Goal: Task Accomplishment & Management: Manage account settings

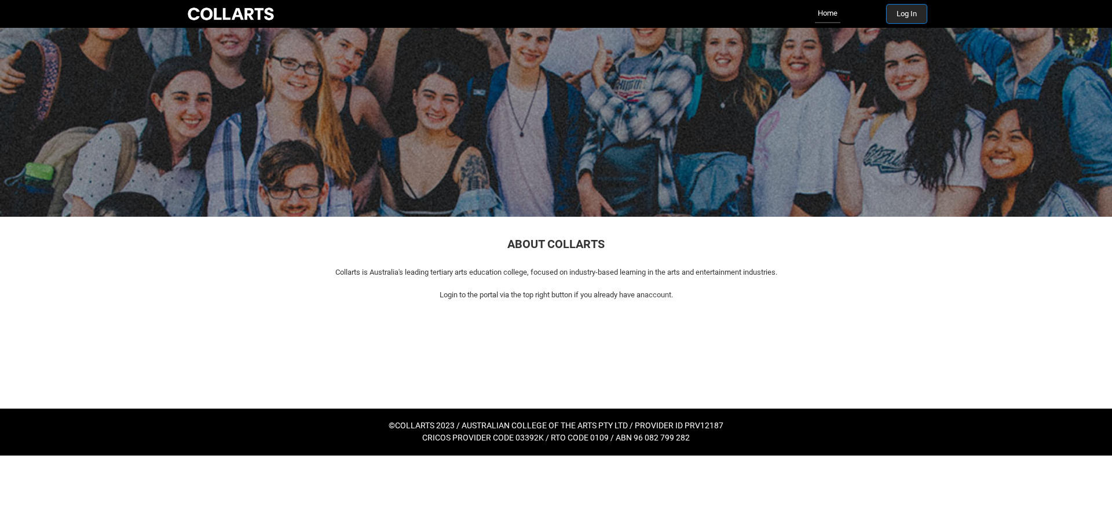
click at [902, 15] on button "Log In" at bounding box center [907, 14] width 40 height 19
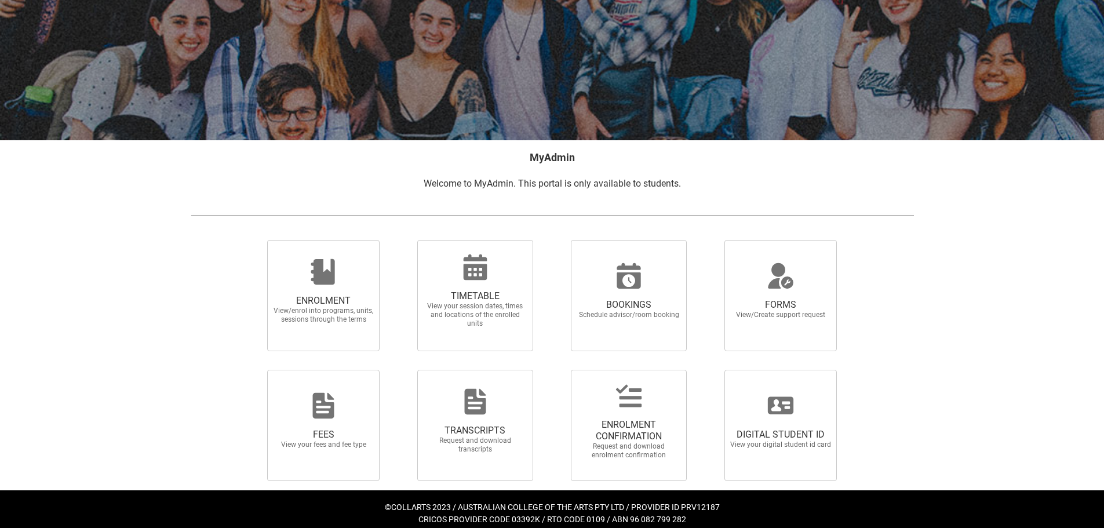
scroll to position [101, 0]
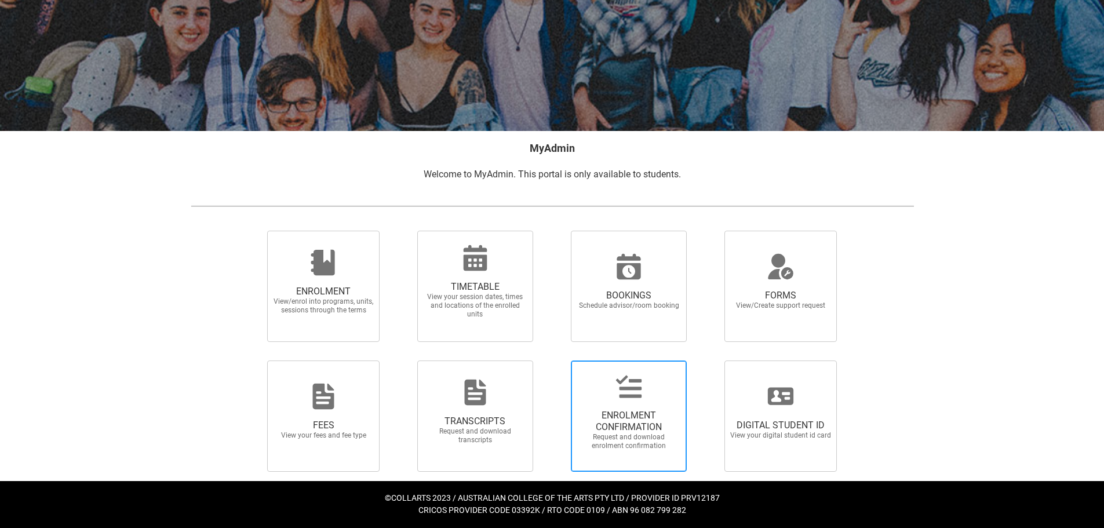
click at [607, 404] on span "ENROLMENT CONFIRMATION Request and download enrolment confirmation" at bounding box center [628, 429] width 111 height 59
click at [556, 360] on input "ENROLMENT CONFIRMATION Request and download enrolment confirmation" at bounding box center [556, 360] width 1 height 1
radio input "true"
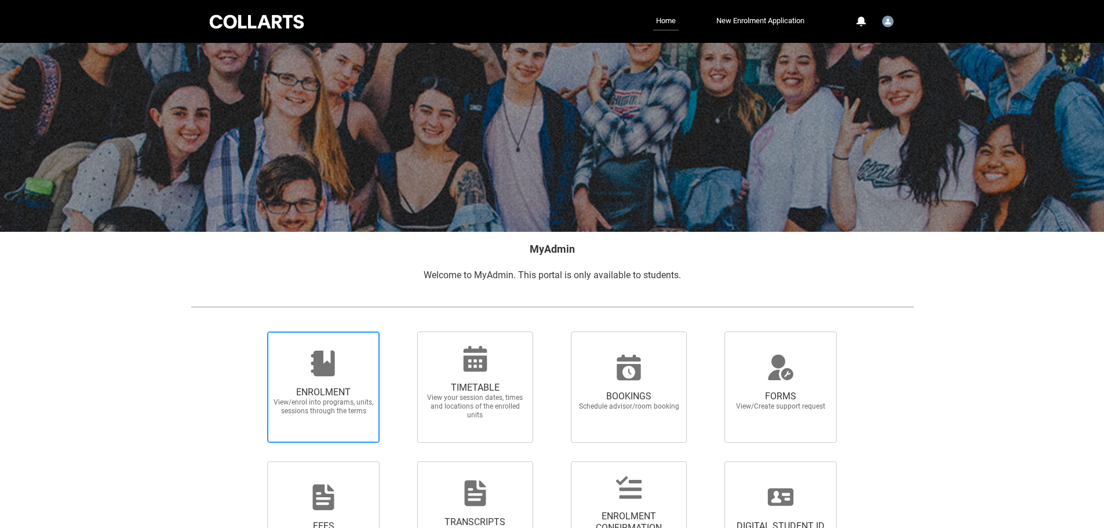
click at [342, 362] on div at bounding box center [323, 363] width 111 height 28
click at [253, 331] on input "ENROLMENT View/enrol into programs, units, sessions through the terms" at bounding box center [253, 331] width 1 height 1
radio input "true"
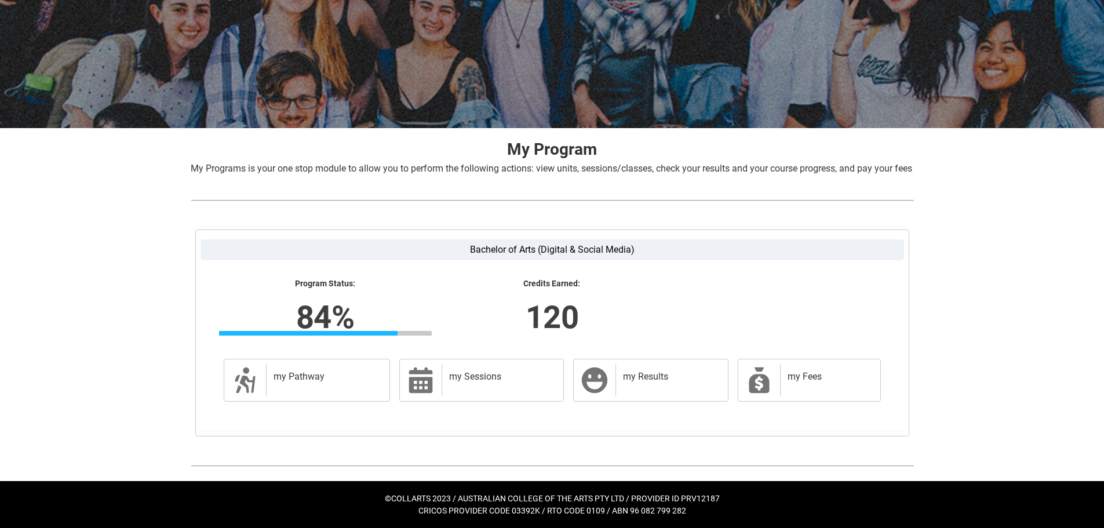
scroll to position [118, 0]
click at [466, 379] on h2 "my Sessions" at bounding box center [500, 377] width 103 height 12
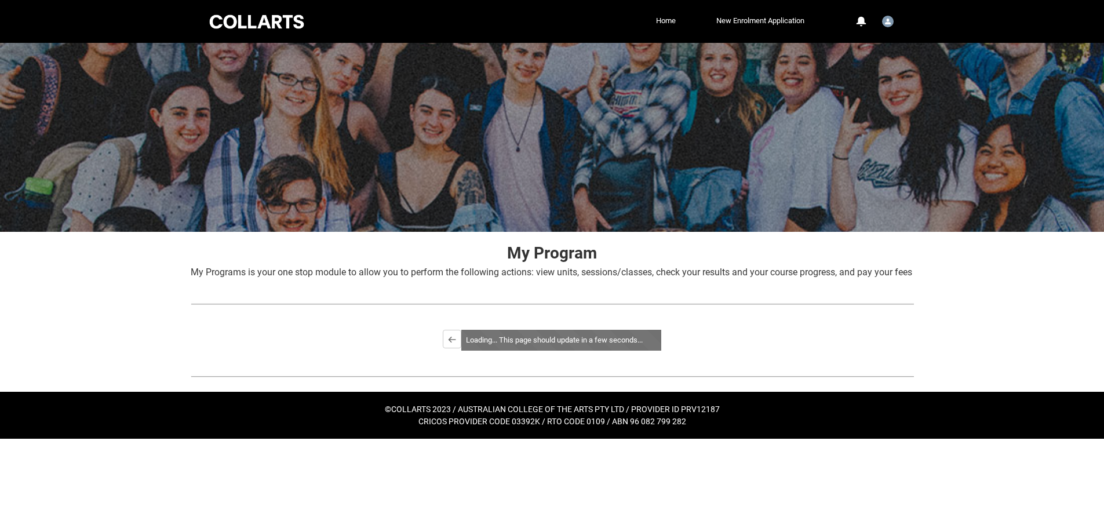
scroll to position [0, 0]
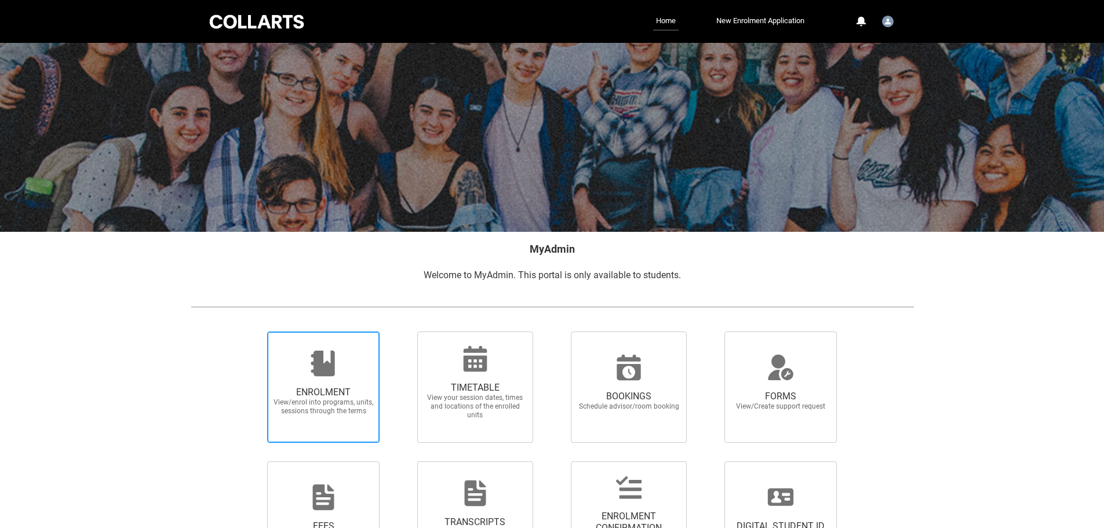
click at [353, 364] on div at bounding box center [323, 363] width 111 height 28
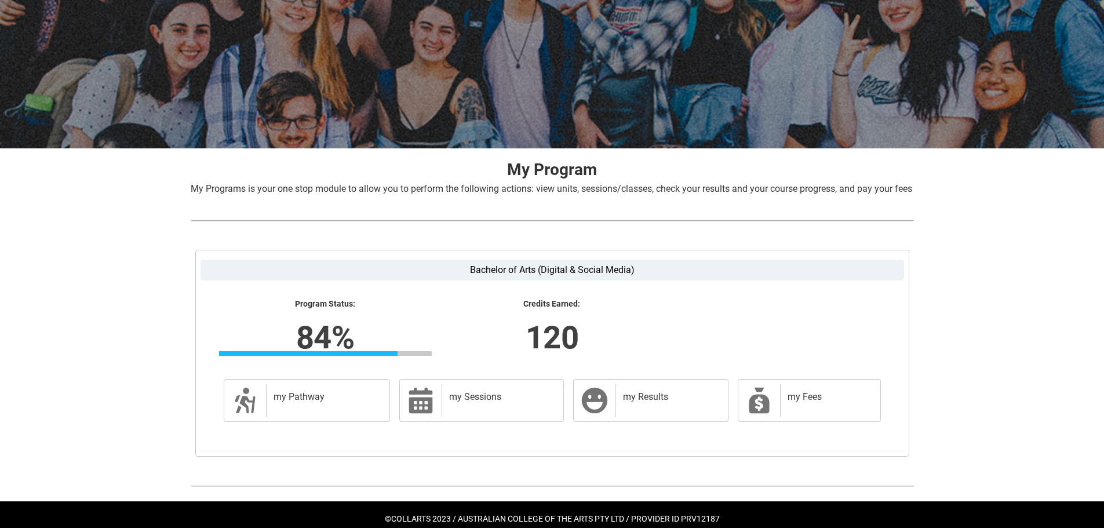
scroll to position [118, 0]
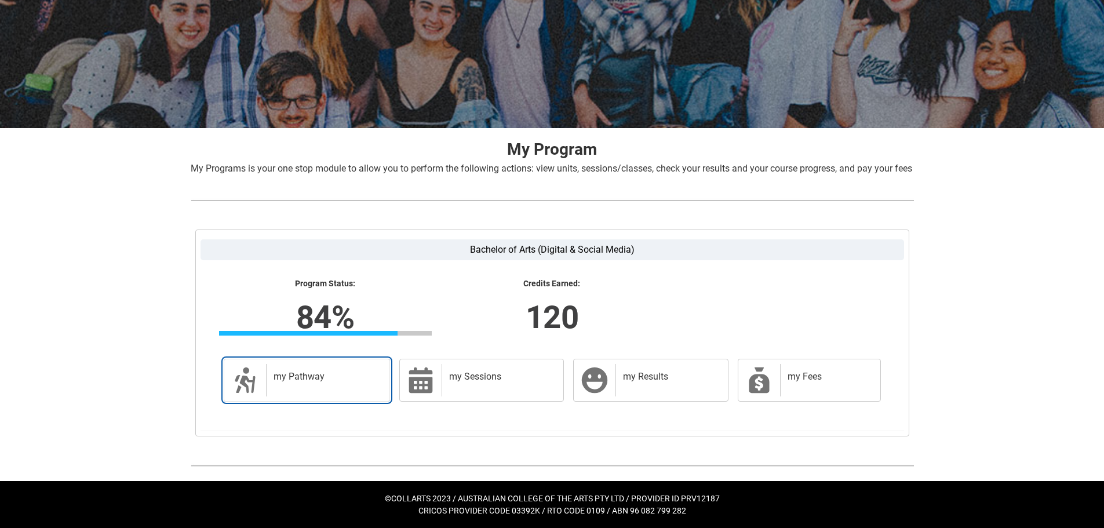
click at [346, 369] on div "my Pathway" at bounding box center [325, 380] width 119 height 32
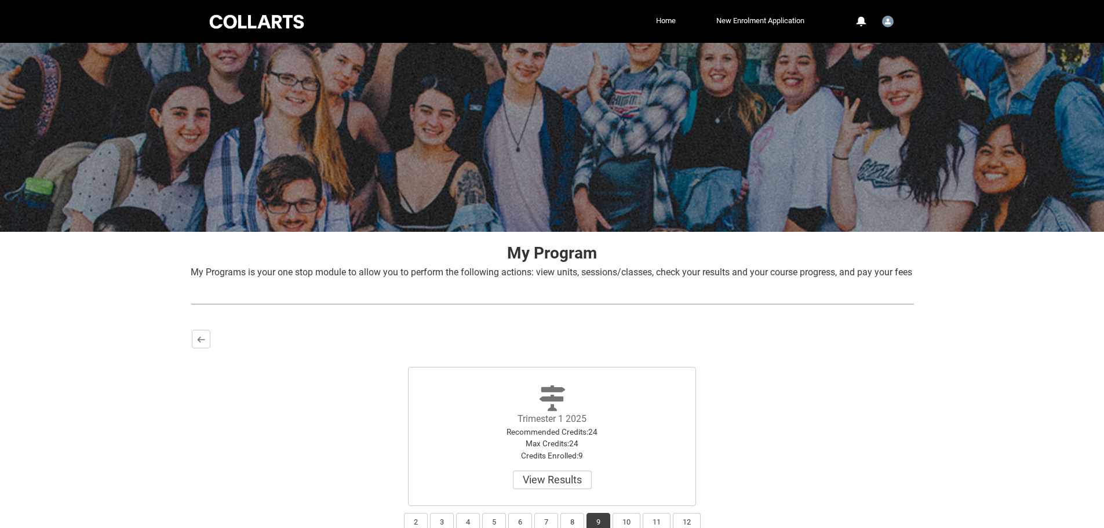
scroll to position [106, 0]
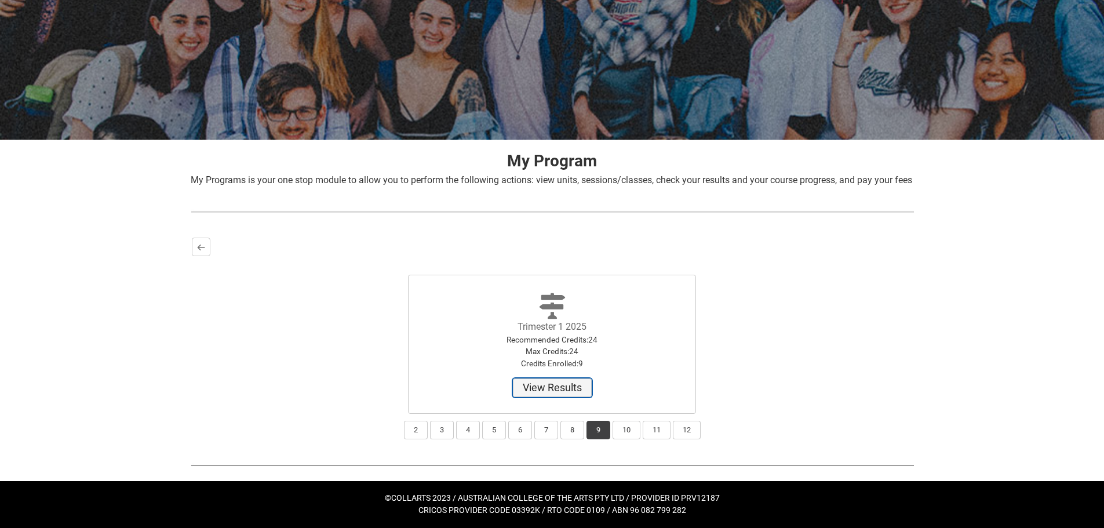
click at [575, 388] on button "View Results" at bounding box center [552, 387] width 79 height 19
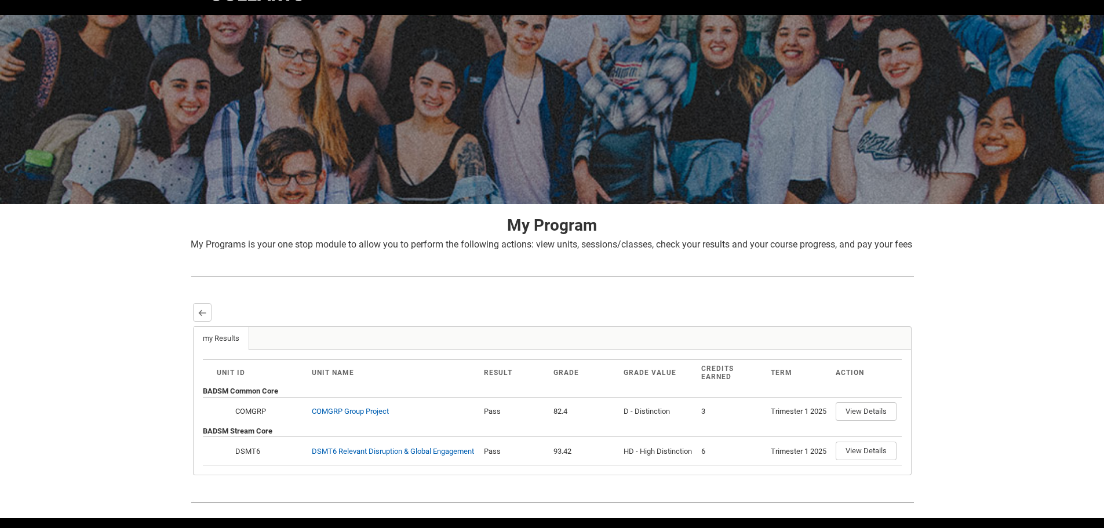
scroll to position [114, 0]
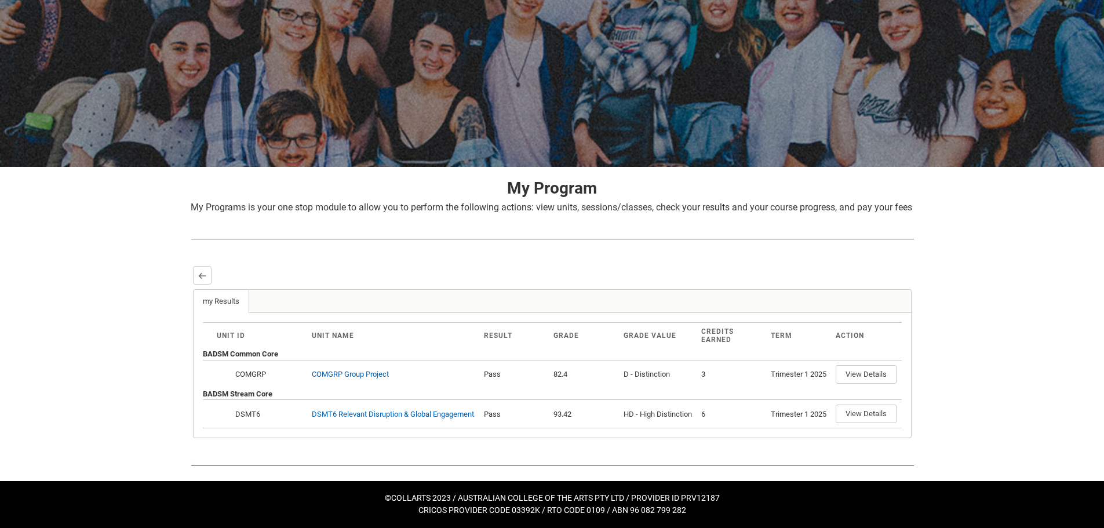
click at [925, 327] on div "Skip to Main Content Collarts Education Community Home New Enrolment Applicatio…" at bounding box center [552, 231] width 1104 height 593
click at [201, 266] on button "Back" at bounding box center [202, 275] width 19 height 19
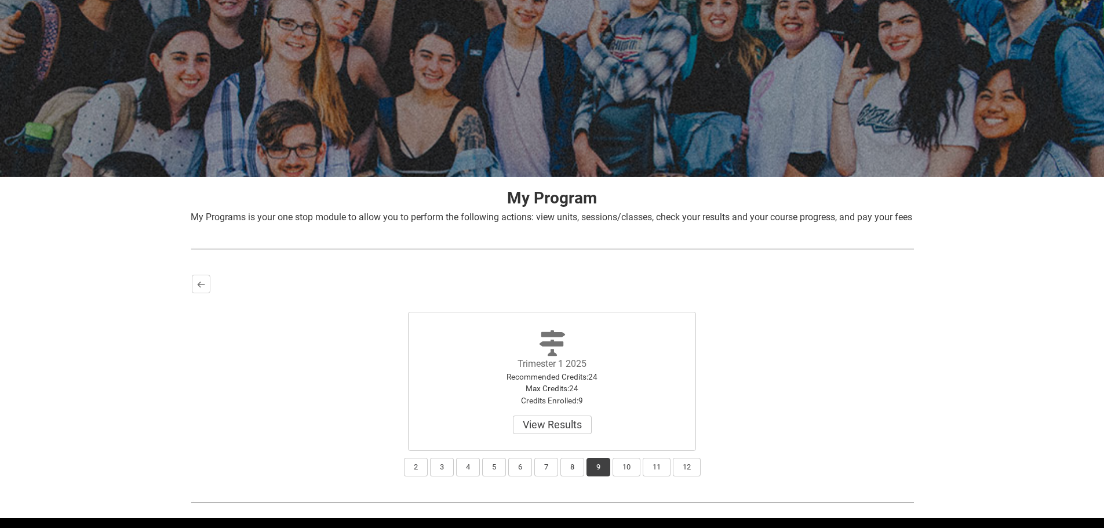
scroll to position [106, 0]
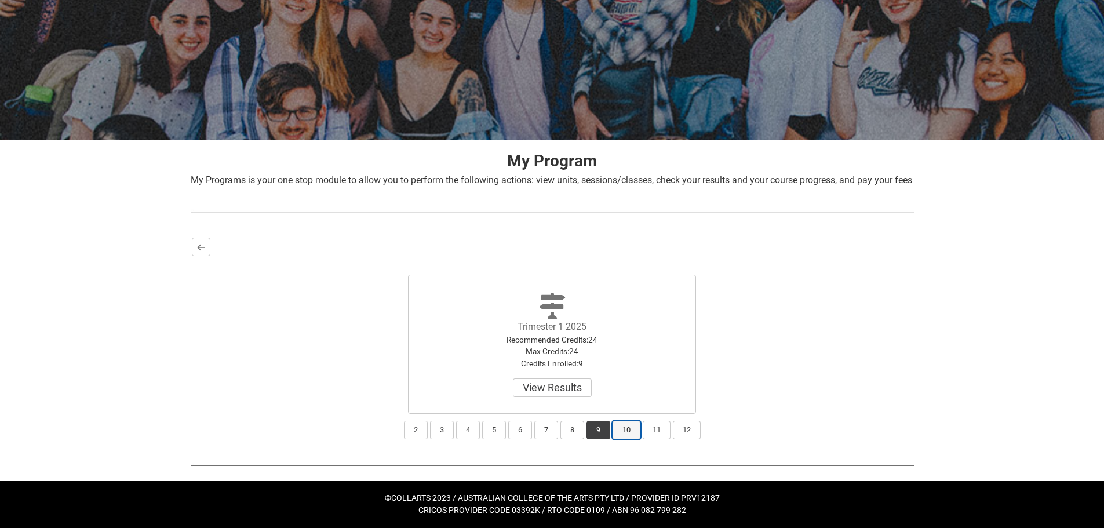
click at [633, 425] on button "10" at bounding box center [626, 430] width 28 height 19
click at [654, 427] on button "11" at bounding box center [656, 430] width 28 height 19
click at [635, 428] on button "10" at bounding box center [626, 430] width 28 height 19
click at [555, 388] on button "Select" at bounding box center [552, 387] width 49 height 19
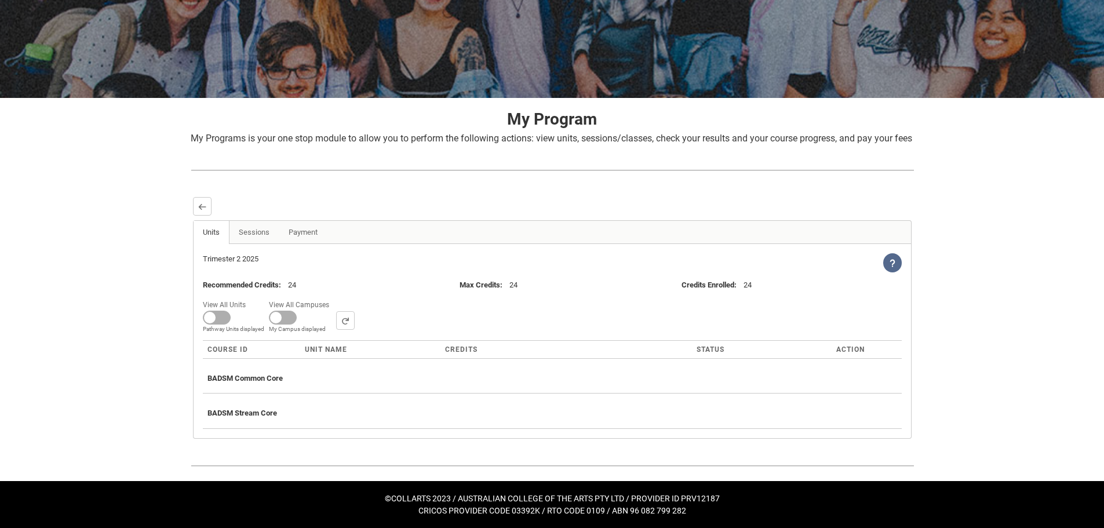
scroll to position [148, 0]
click at [207, 208] on button "Back" at bounding box center [202, 206] width 19 height 19
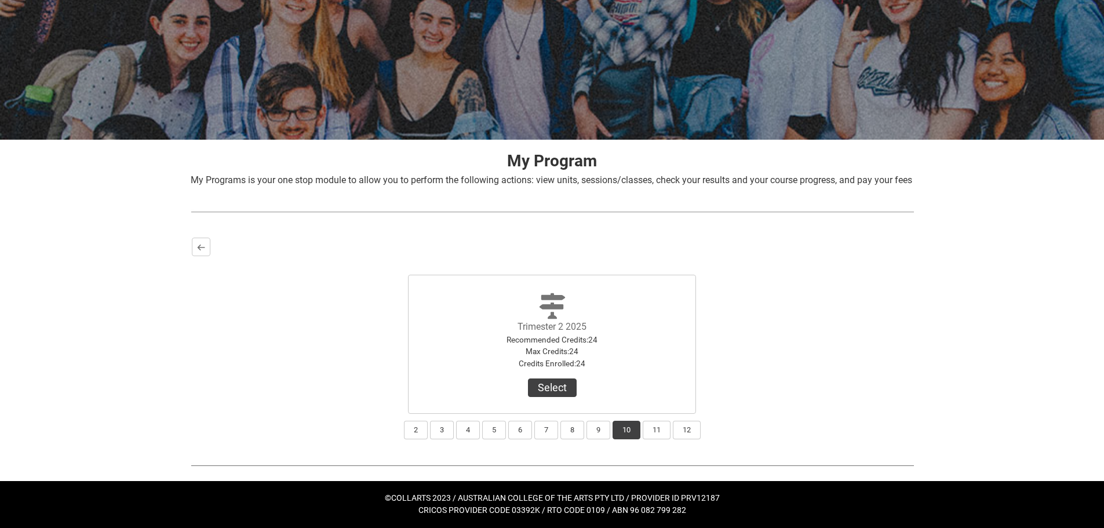
scroll to position [106, 0]
click at [660, 425] on button "11" at bounding box center [656, 430] width 28 height 19
click at [674, 426] on button "12" at bounding box center [687, 430] width 28 height 19
click at [656, 429] on button "11" at bounding box center [656, 430] width 28 height 19
click at [673, 433] on div "2 3 4 5 6 7 8 9 10 11 12" at bounding box center [552, 426] width 721 height 25
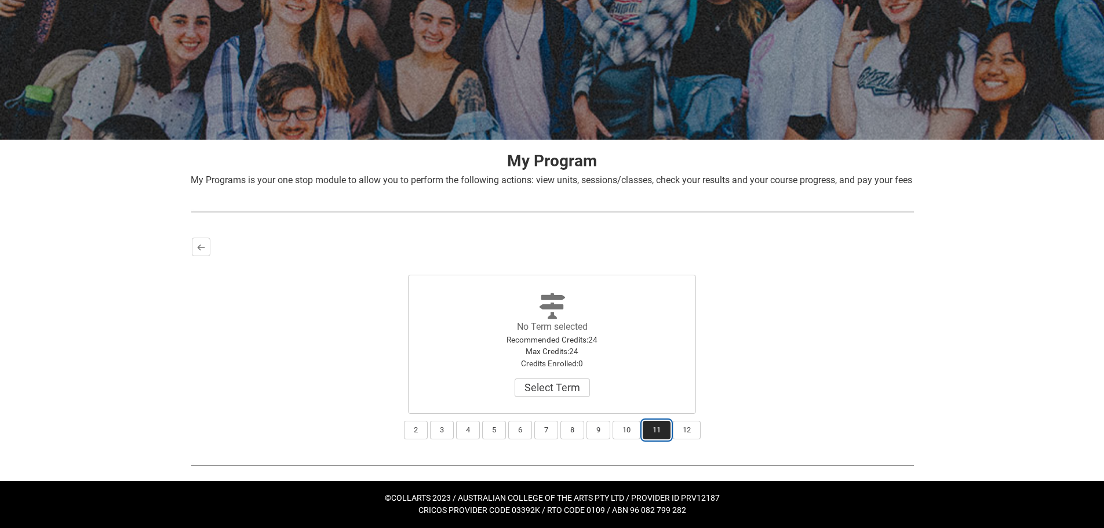
click at [644, 433] on button "11" at bounding box center [656, 430] width 28 height 19
click at [682, 436] on button "12" at bounding box center [687, 430] width 28 height 19
click at [629, 432] on button "10" at bounding box center [626, 430] width 28 height 19
click at [657, 432] on button "11" at bounding box center [656, 430] width 28 height 19
click at [553, 389] on button "Select Term" at bounding box center [551, 387] width 75 height 19
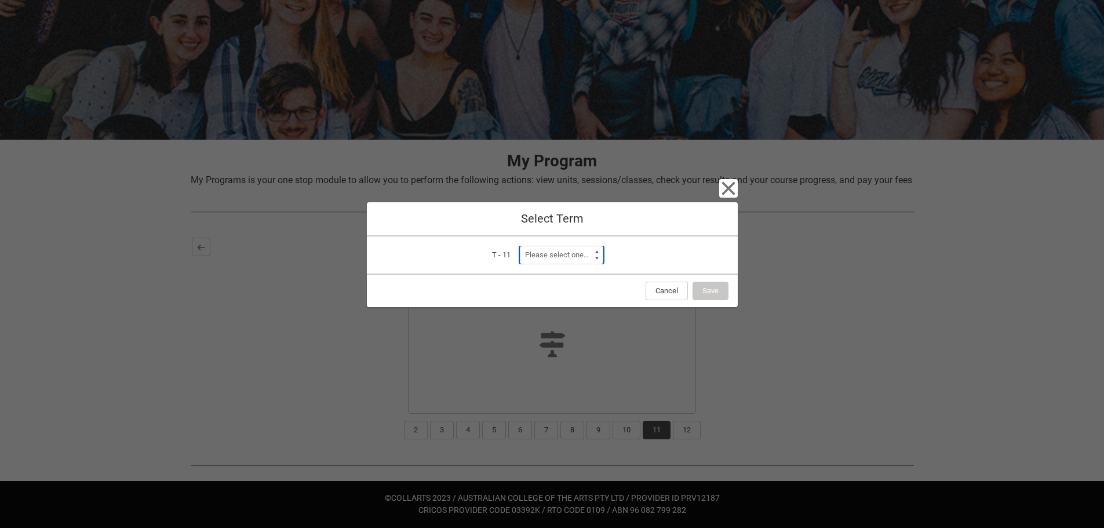
click at [576, 253] on select "Please select one... Trimester 3 2025 Trimester 1 2026" at bounding box center [561, 255] width 83 height 19
select select "a0pI70000004aTYIAY"
click at [520, 246] on select "Please select one... Trimester 3 2025 Trimester 1 2026" at bounding box center [561, 255] width 83 height 19
click at [722, 189] on icon "button" at bounding box center [728, 188] width 19 height 19
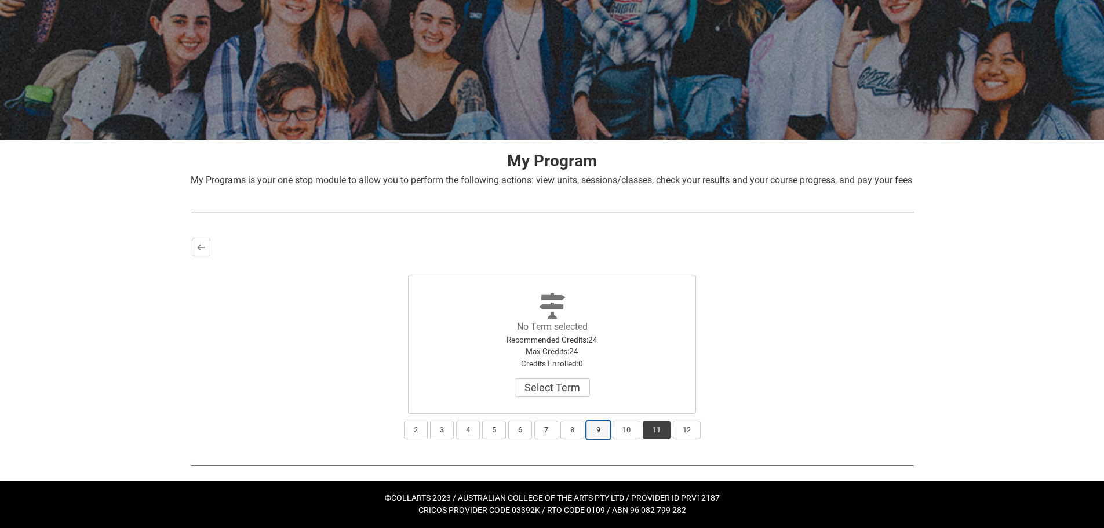
click at [603, 429] on button "9" at bounding box center [598, 430] width 24 height 19
click at [622, 432] on button "10" at bounding box center [626, 430] width 28 height 19
click at [645, 429] on button "11" at bounding box center [656, 430] width 28 height 19
click at [518, 371] on div at bounding box center [552, 373] width 130 height 9
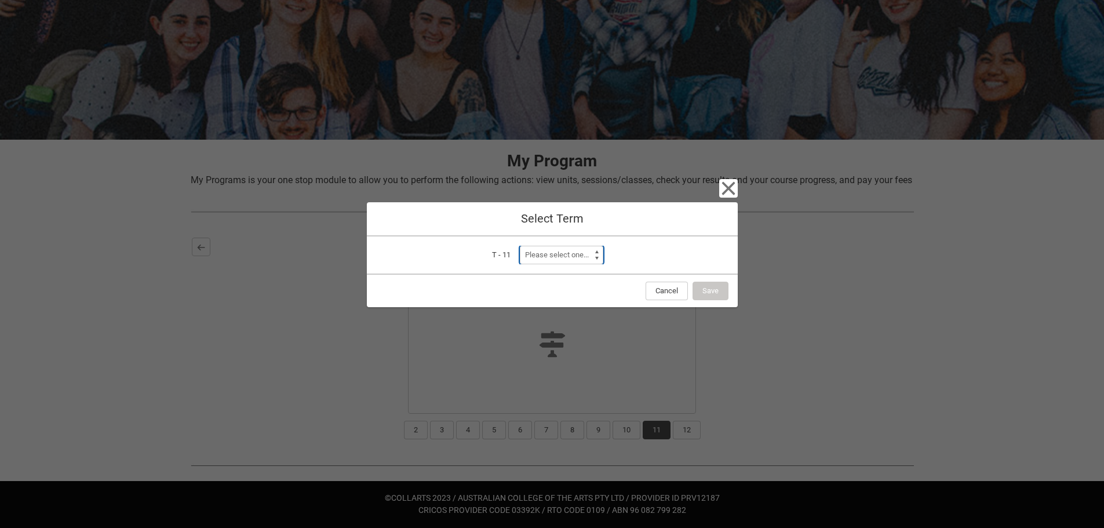
click at [549, 254] on select "Please select one... Trimester 3 2025 Trimester 1 2026" at bounding box center [561, 255] width 83 height 19
select select "a0pI70000004aTYIAY"
click at [520, 246] on select "Please select one... Trimester 3 2025 Trimester 1 2026" at bounding box center [561, 255] width 83 height 19
click at [703, 286] on button "Save" at bounding box center [710, 291] width 36 height 19
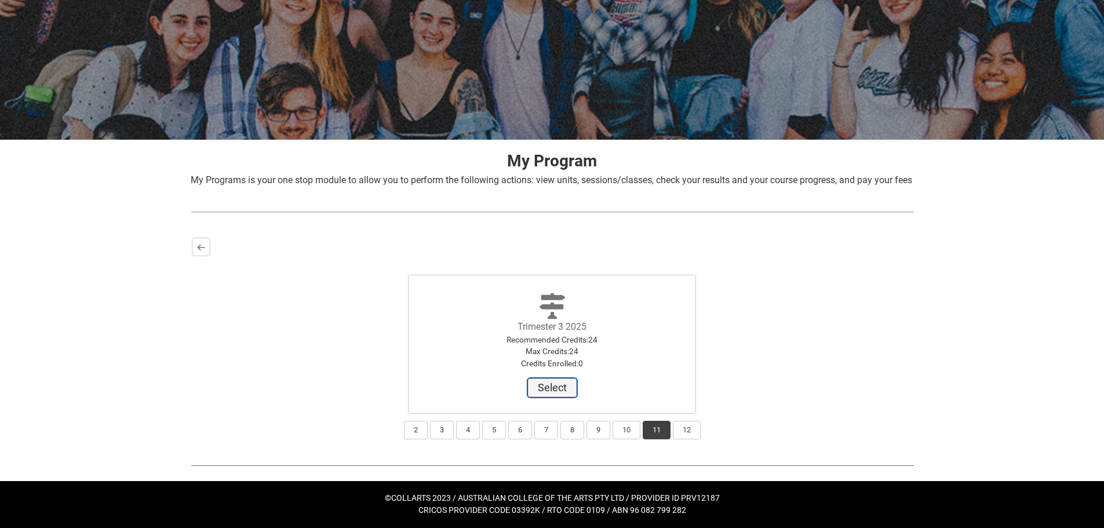
click at [563, 394] on button "Select" at bounding box center [552, 387] width 49 height 19
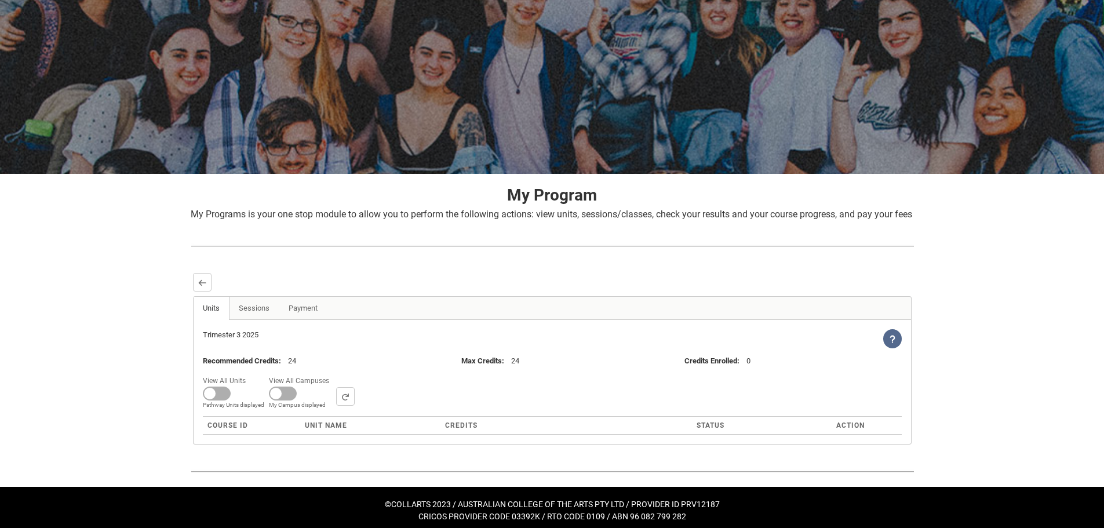
scroll to position [78, 0]
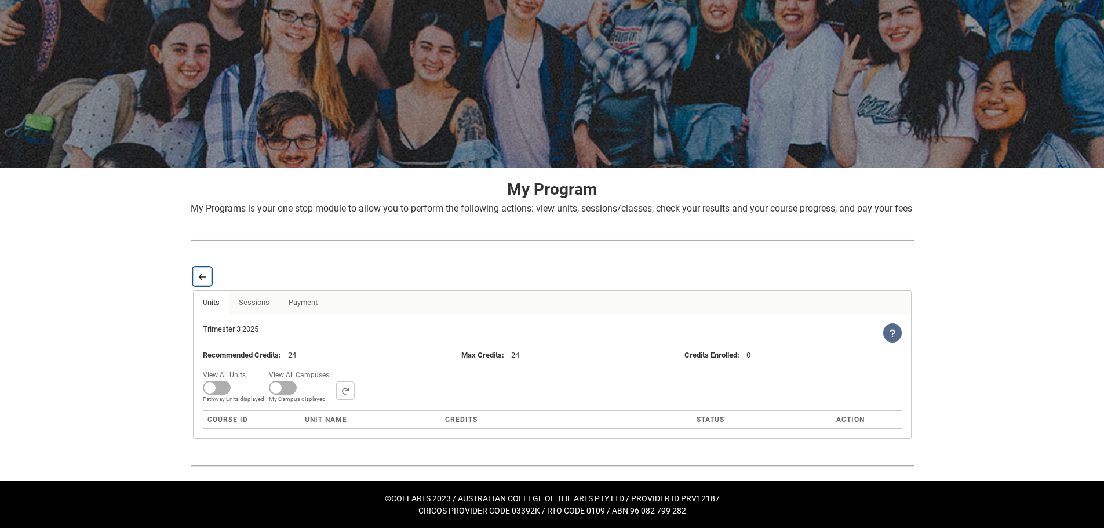
click at [193, 273] on button "Back" at bounding box center [202, 276] width 19 height 19
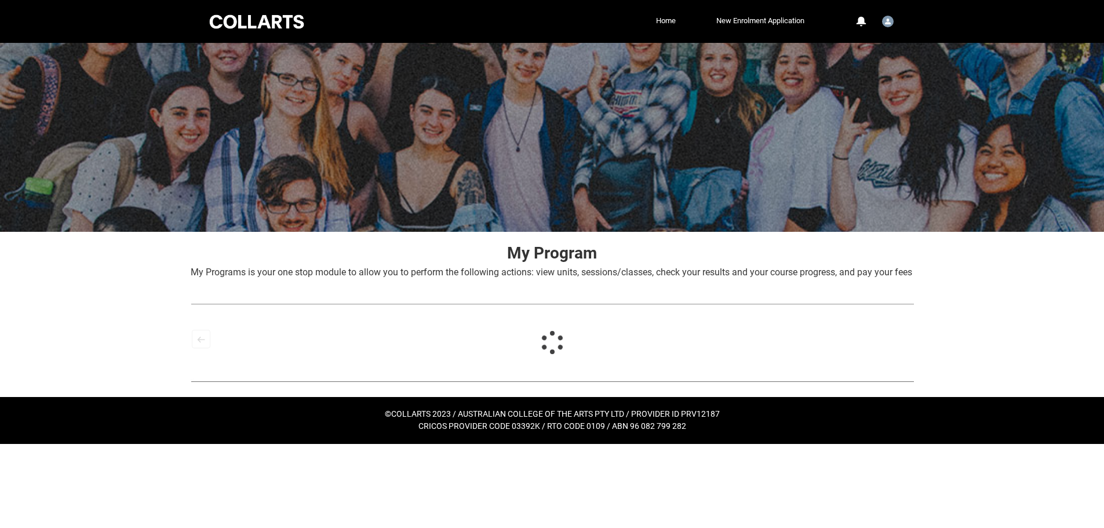
scroll to position [0, 0]
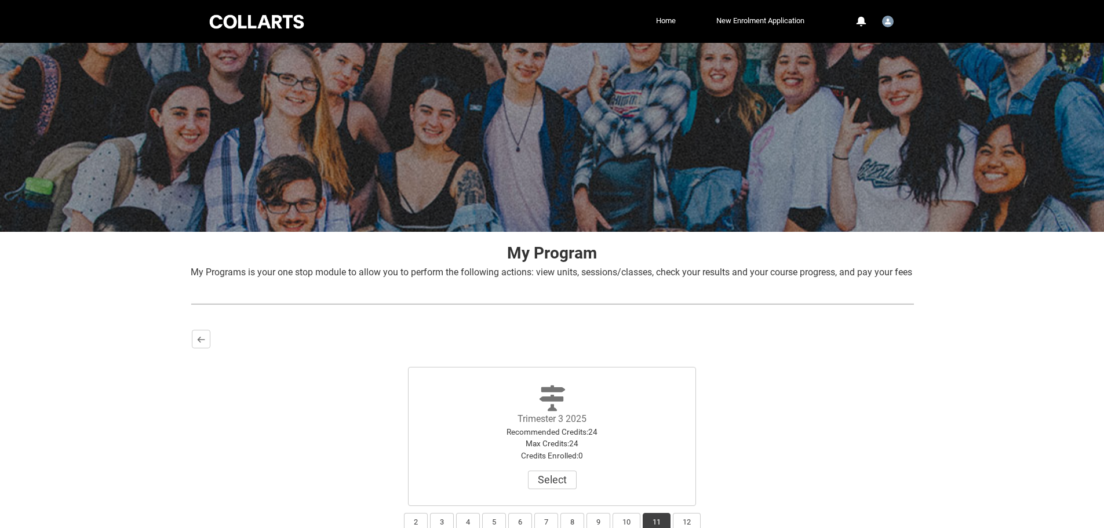
drag, startPoint x: 485, startPoint y: 76, endPoint x: 477, endPoint y: 78, distance: 8.8
